Goal: Transaction & Acquisition: Purchase product/service

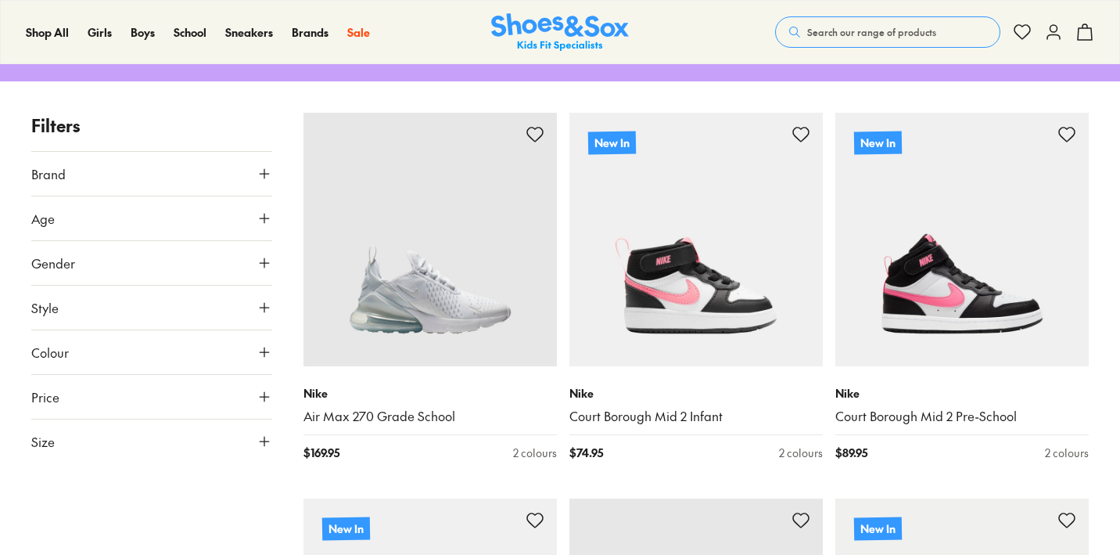
click at [260, 212] on icon at bounding box center [265, 218] width 16 height 16
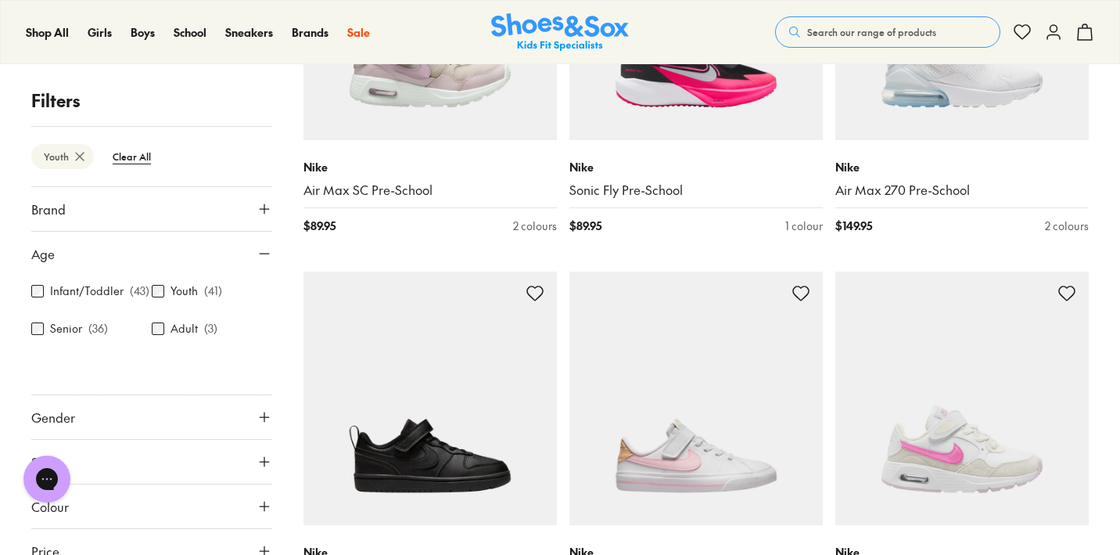
scroll to position [1068, 0]
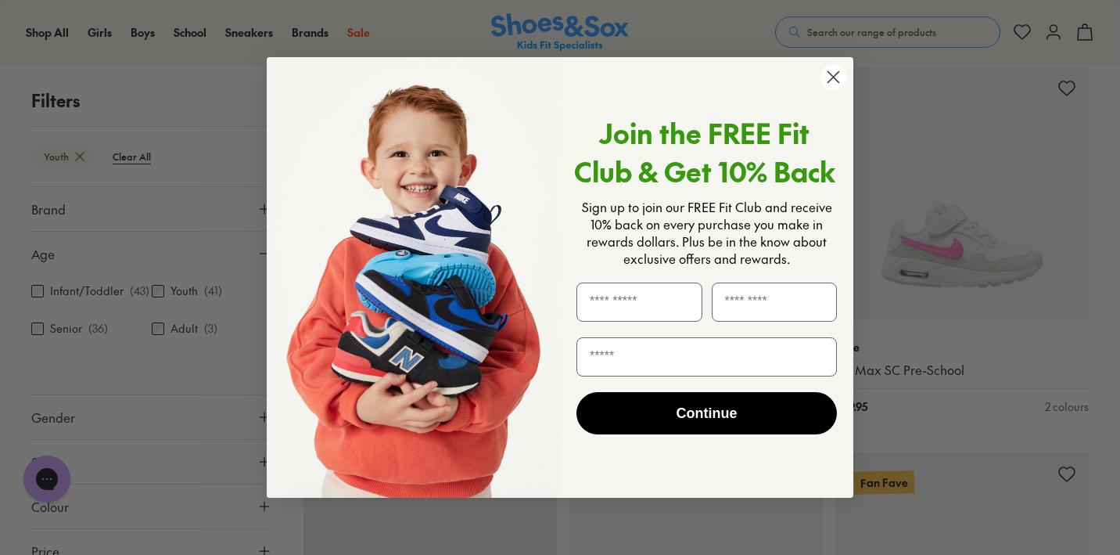
click at [827, 78] on circle "Close dialog" at bounding box center [834, 77] width 26 height 26
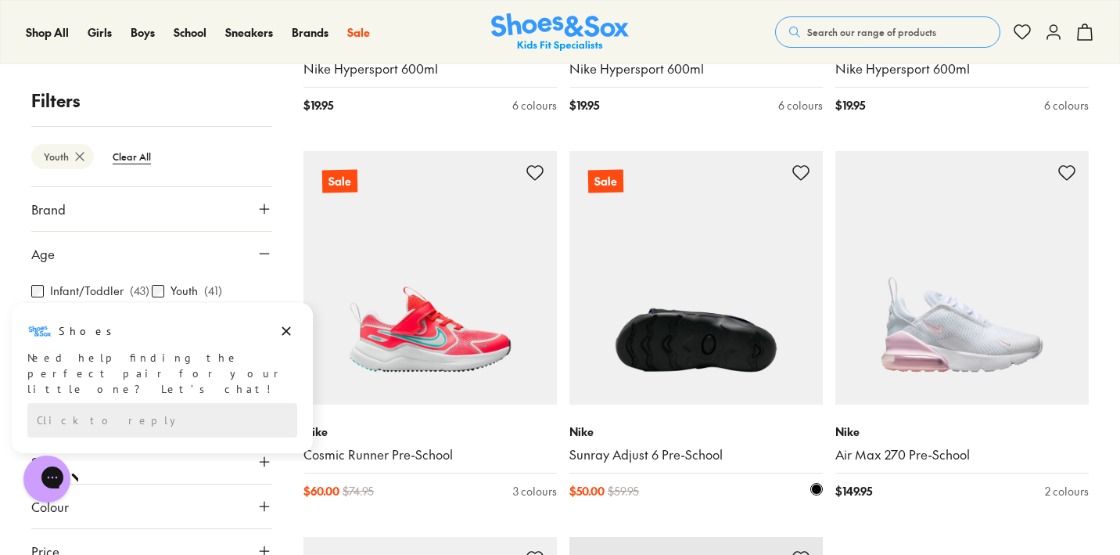
scroll to position [3688, 0]
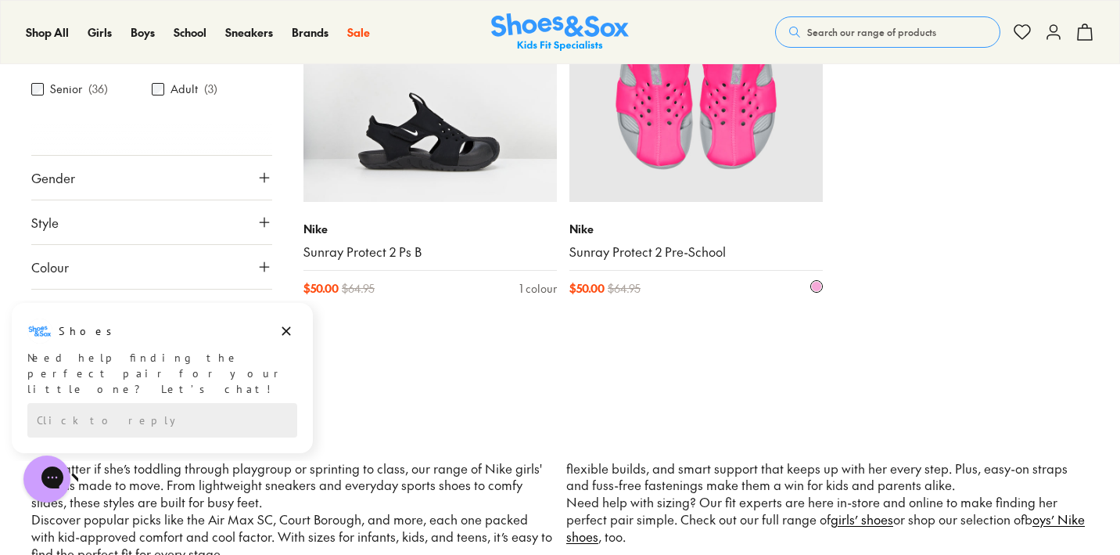
scroll to position [5499, 0]
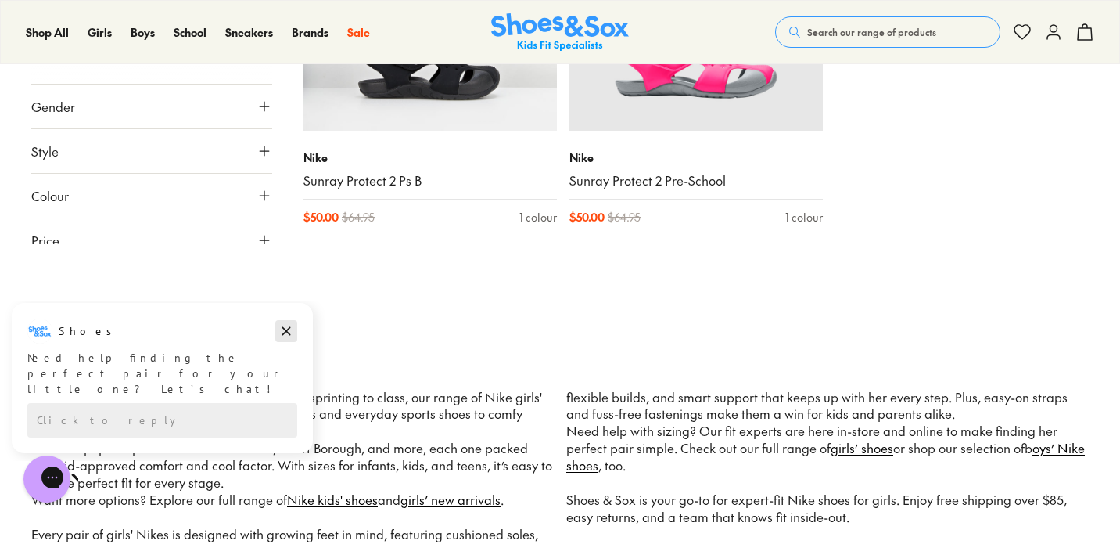
click at [283, 333] on icon "Dismiss campaign" at bounding box center [286, 331] width 9 height 9
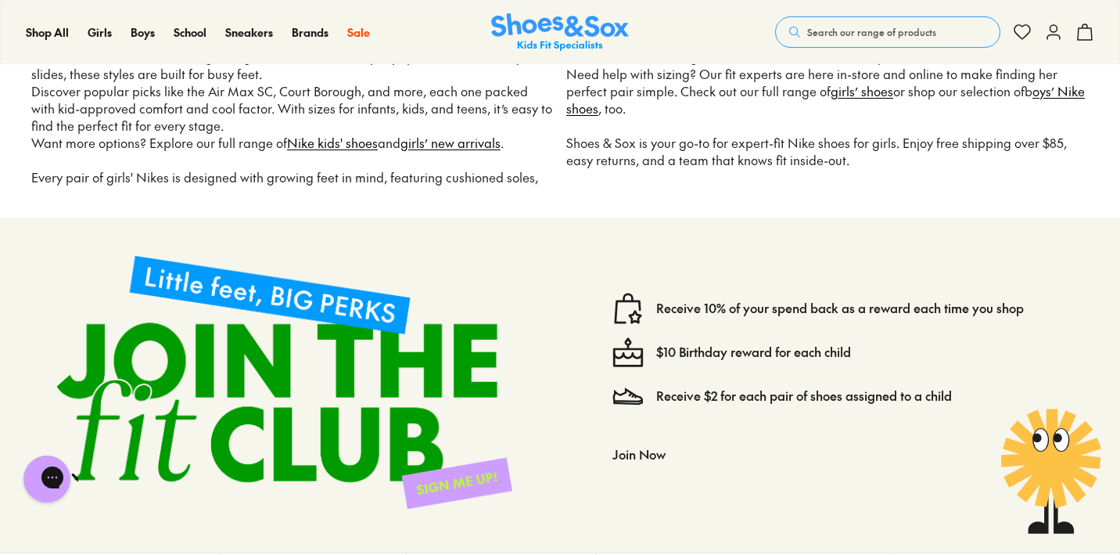
scroll to position [5857, 0]
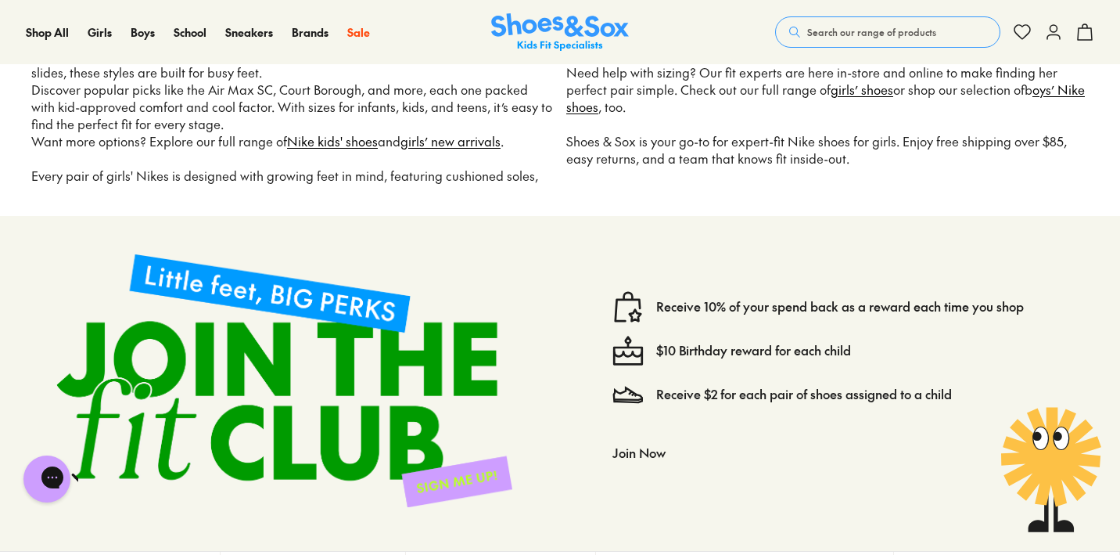
click at [925, 34] on span "Search our range of products" at bounding box center [871, 32] width 129 height 14
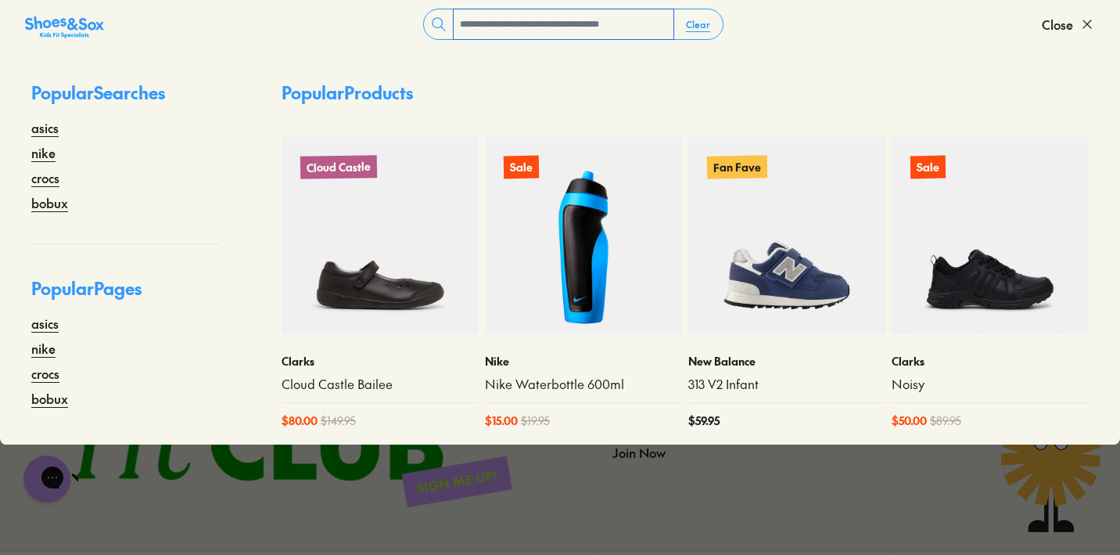
paste input "**********"
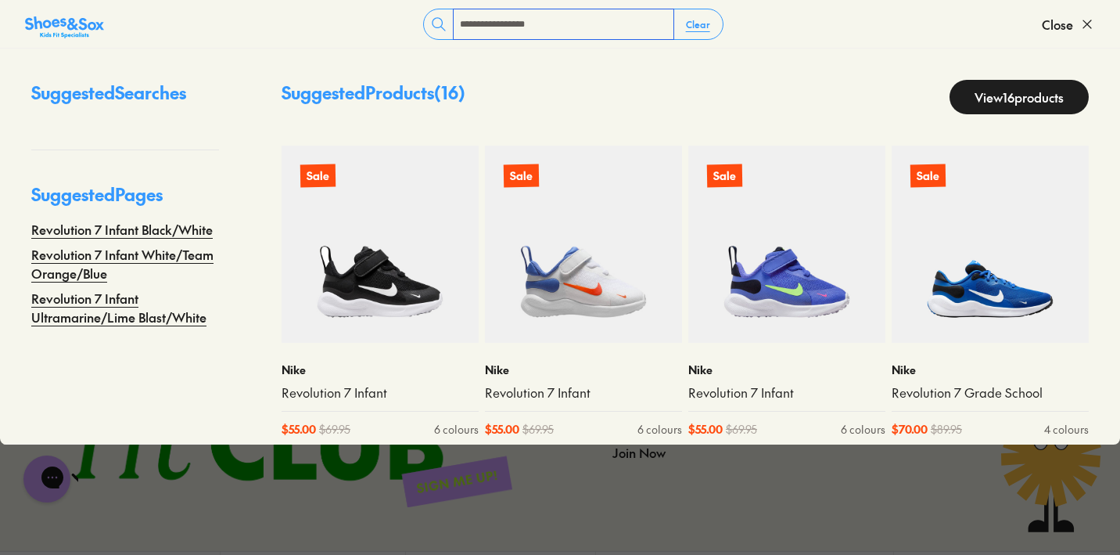
type input "**********"
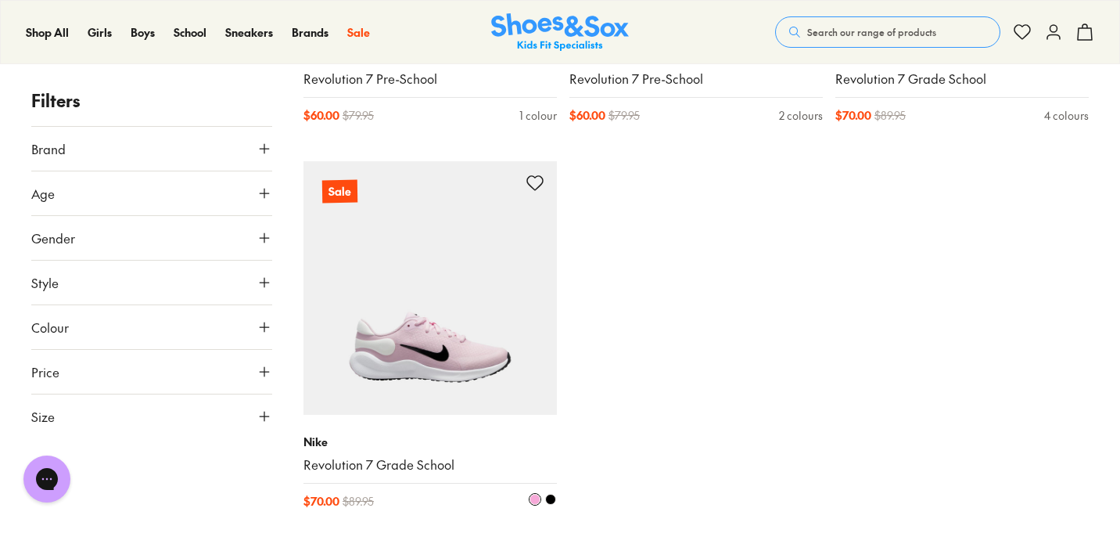
click at [395, 370] on img at bounding box center [430, 287] width 253 height 253
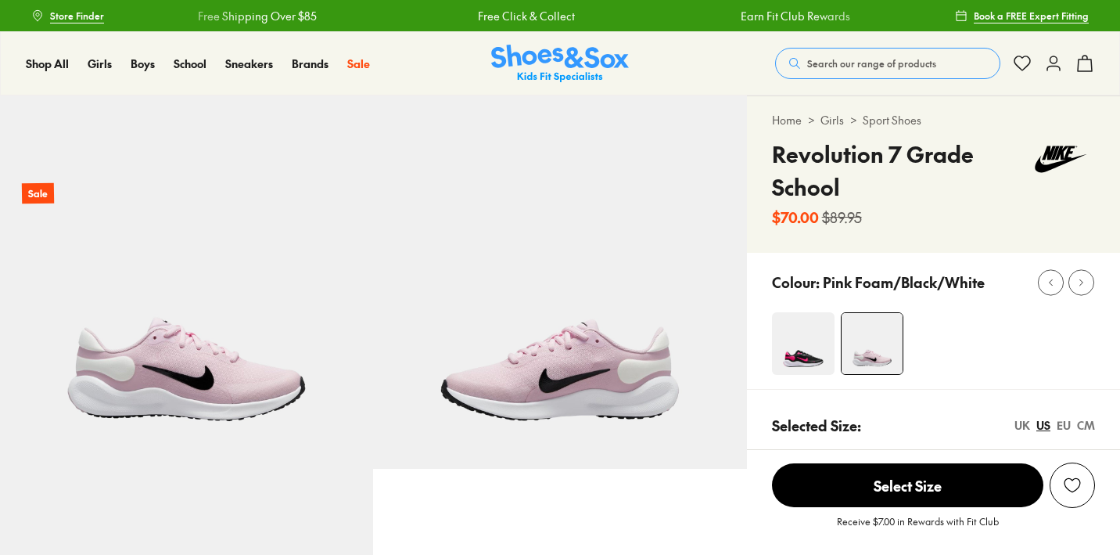
click at [226, 378] on img at bounding box center [186, 281] width 373 height 373
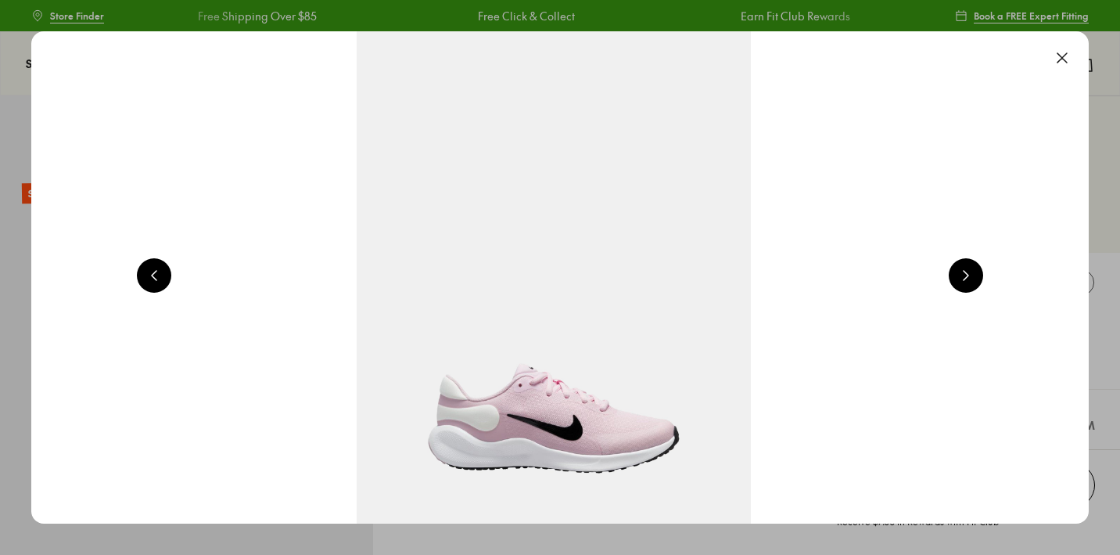
scroll to position [0, 1064]
click at [973, 278] on button at bounding box center [966, 275] width 34 height 34
select select "*"
click at [973, 278] on button at bounding box center [966, 275] width 34 height 34
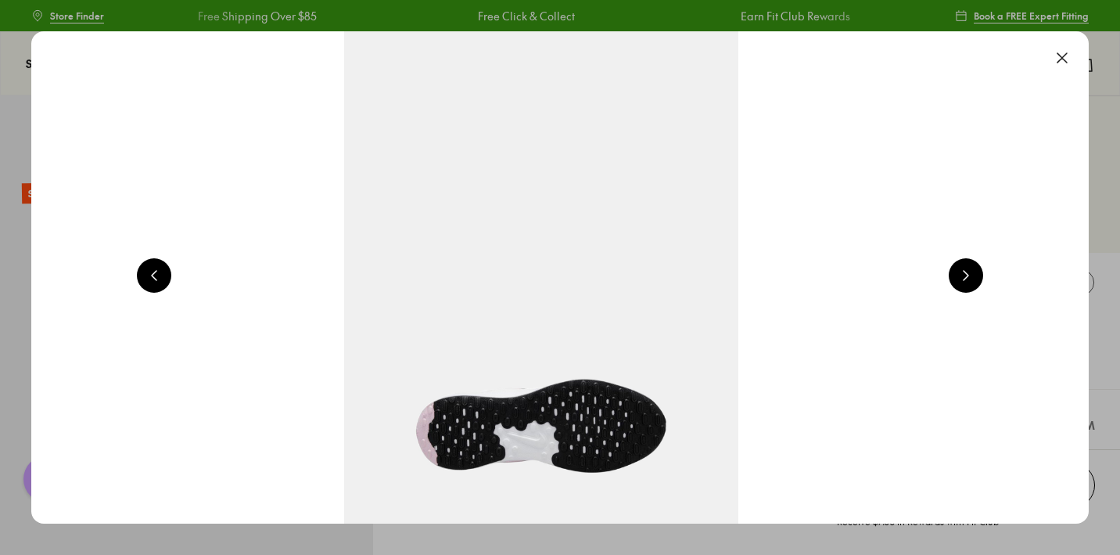
click at [973, 278] on button at bounding box center [966, 275] width 34 height 34
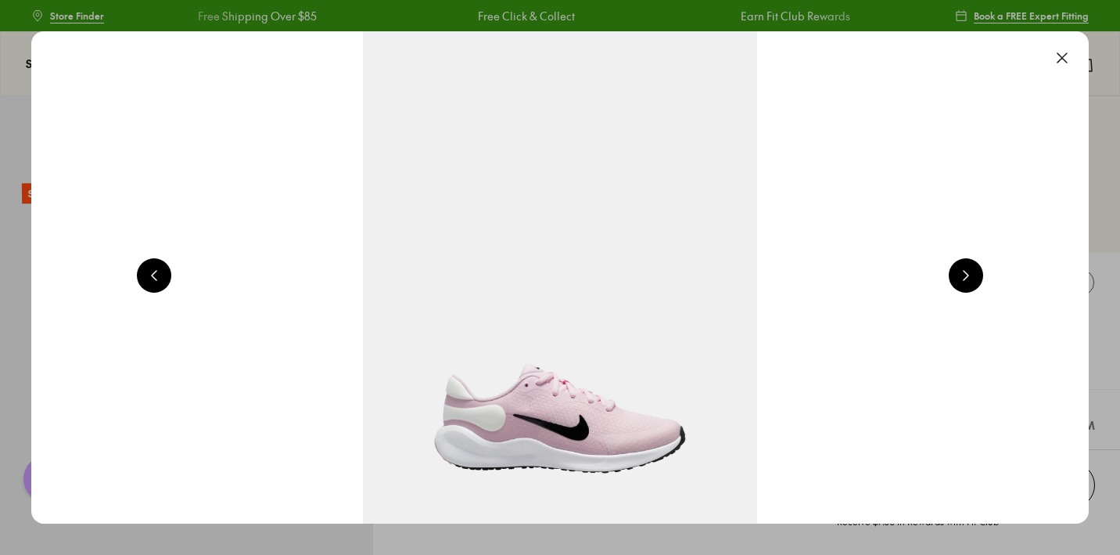
click at [973, 278] on button at bounding box center [966, 275] width 34 height 34
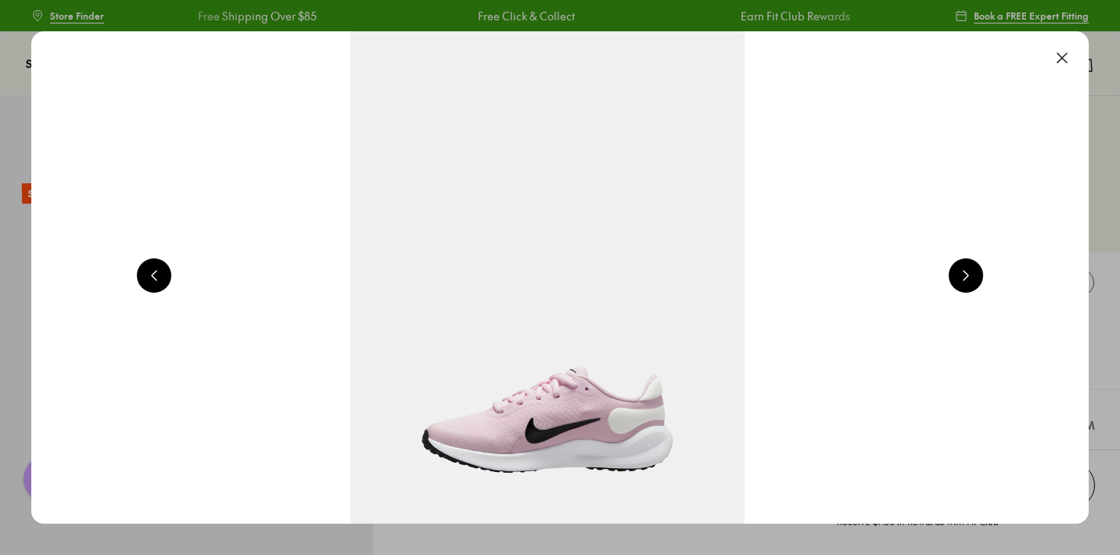
click at [1069, 46] on button at bounding box center [1062, 58] width 34 height 34
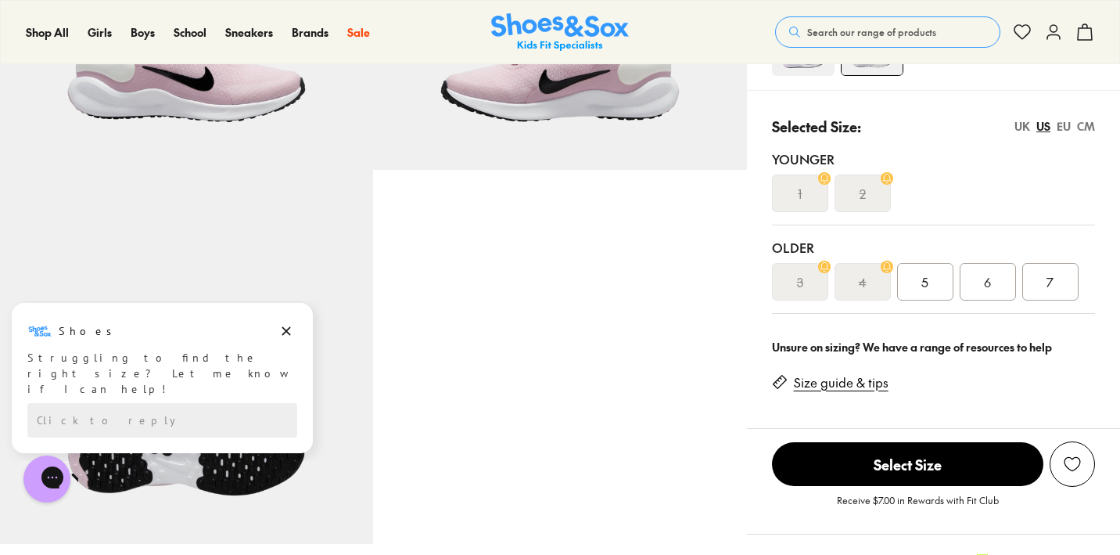
scroll to position [296, 0]
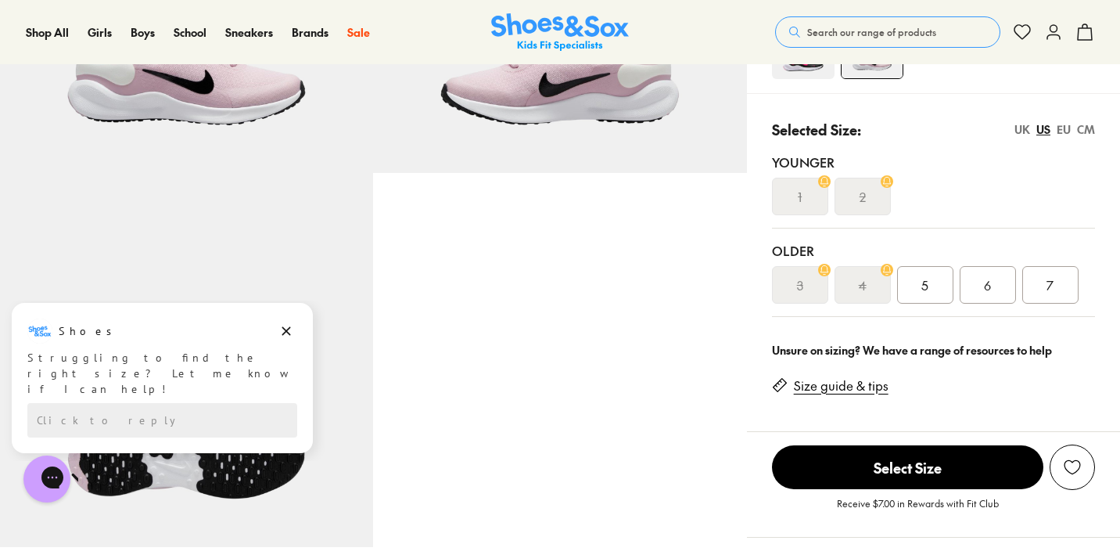
click at [826, 34] on span "Search our range of products" at bounding box center [871, 32] width 129 height 14
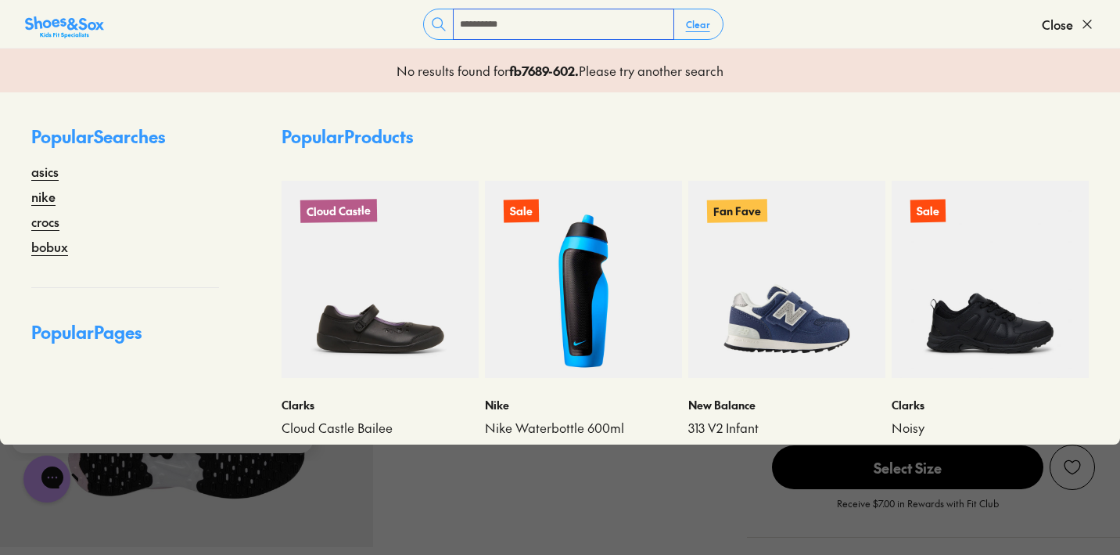
type input "**********"
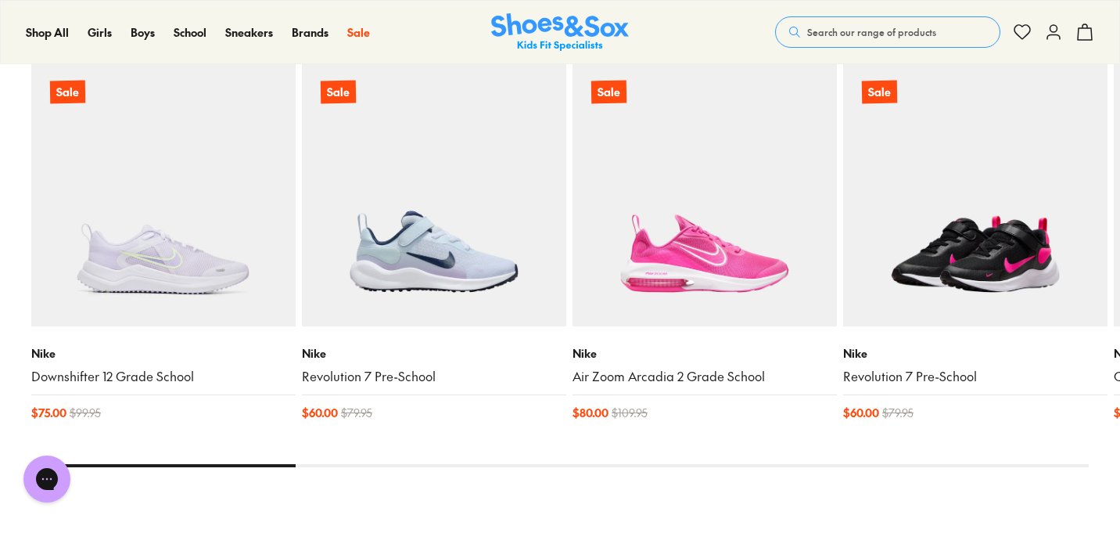
scroll to position [341, 0]
